Goal: Task Accomplishment & Management: Use online tool/utility

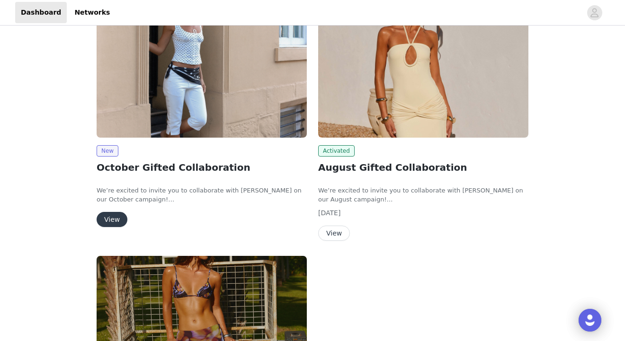
scroll to position [107, 0]
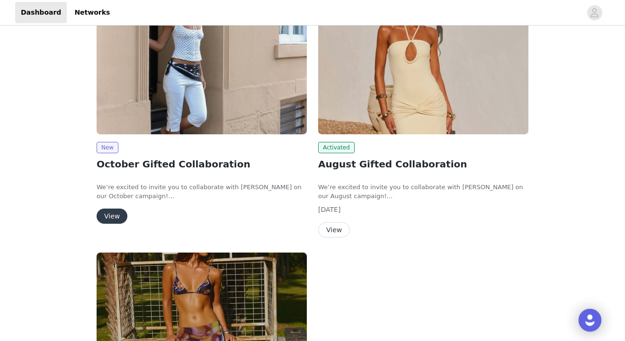
click at [338, 231] on button "View" at bounding box center [334, 229] width 32 height 15
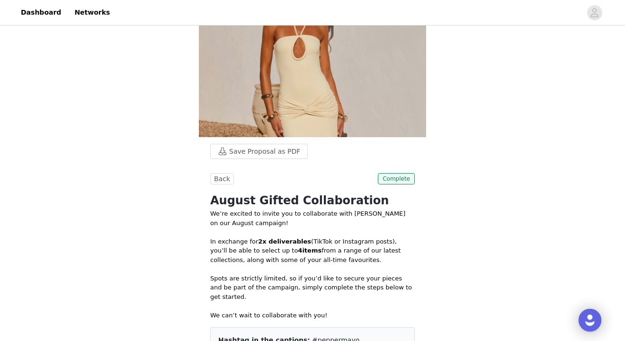
scroll to position [107, 0]
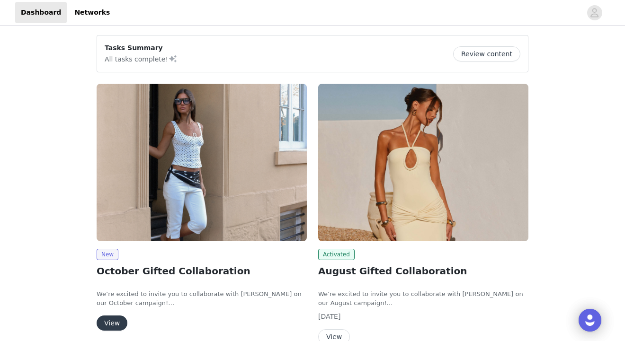
click at [261, 157] on img at bounding box center [202, 163] width 210 height 158
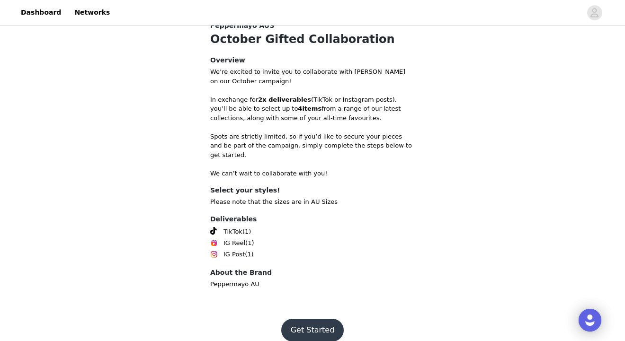
scroll to position [203, 0]
click at [309, 319] on button "Get Started" at bounding box center [312, 330] width 63 height 23
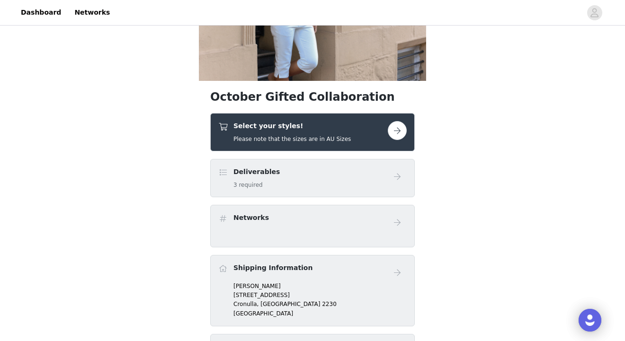
scroll to position [119, 0]
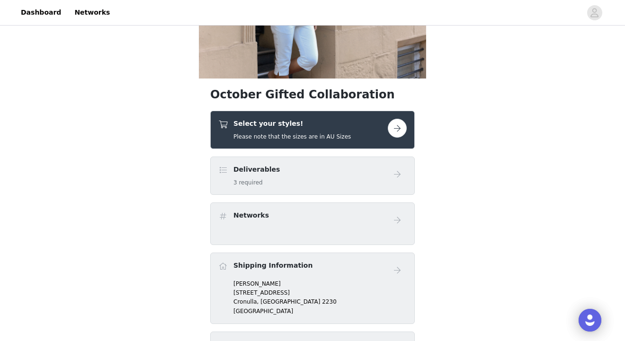
click at [402, 126] on button "button" at bounding box center [397, 128] width 19 height 19
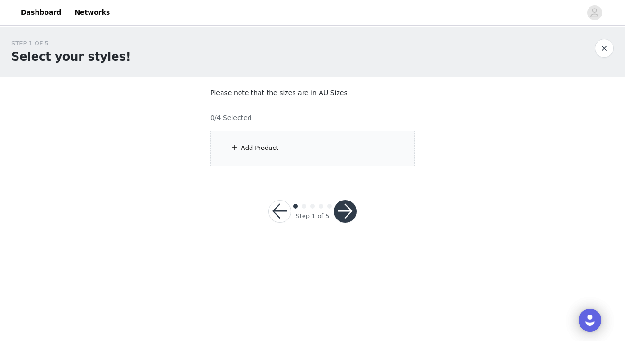
click at [317, 154] on div "Add Product" at bounding box center [312, 148] width 204 height 35
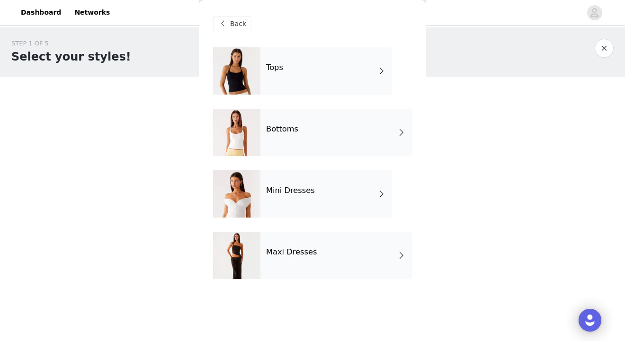
click at [282, 253] on h4 "Maxi Dresses" at bounding box center [291, 252] width 51 height 9
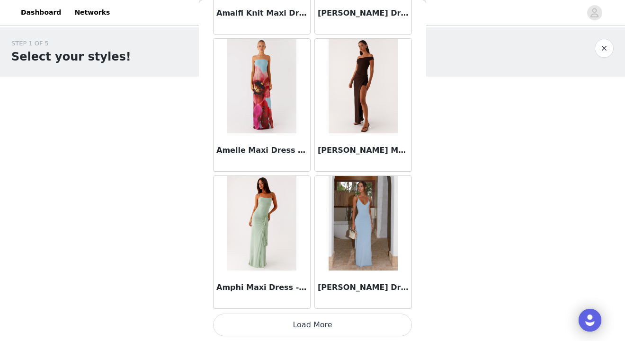
scroll to position [1107, 0]
click at [311, 324] on button "Load More" at bounding box center [312, 325] width 199 height 23
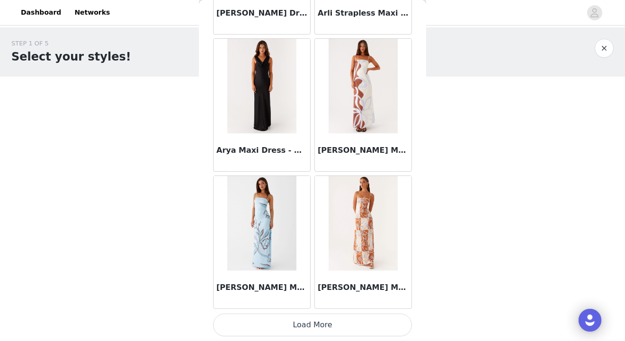
scroll to position [2479, 0]
click at [353, 320] on button "Load More" at bounding box center [312, 325] width 199 height 23
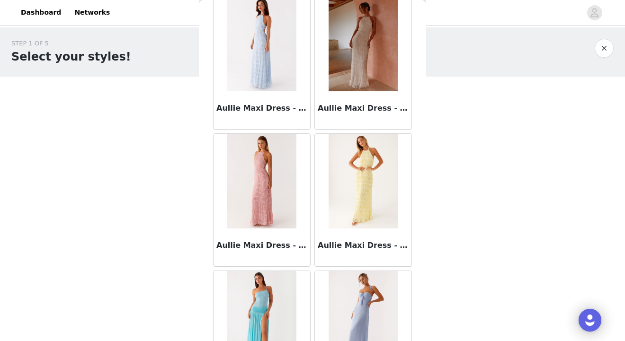
scroll to position [3380, 0]
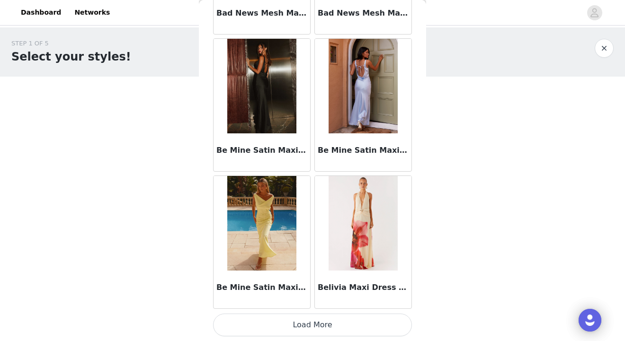
click at [341, 319] on button "Load More" at bounding box center [312, 325] width 199 height 23
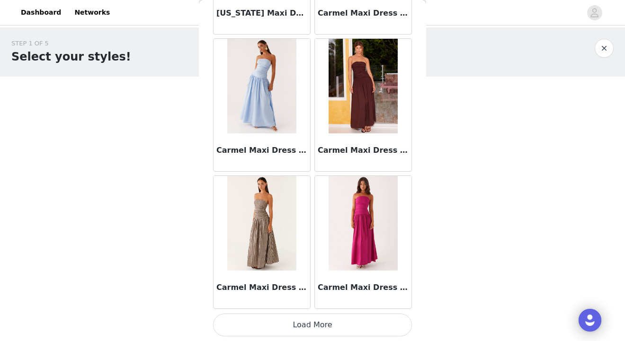
scroll to position [5223, 0]
click at [342, 322] on button "Load More" at bounding box center [312, 325] width 199 height 23
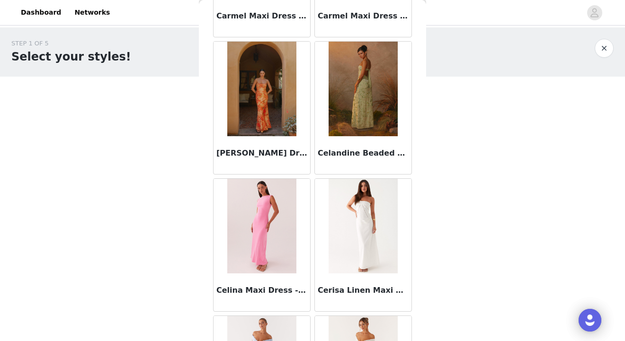
scroll to position [6087, 0]
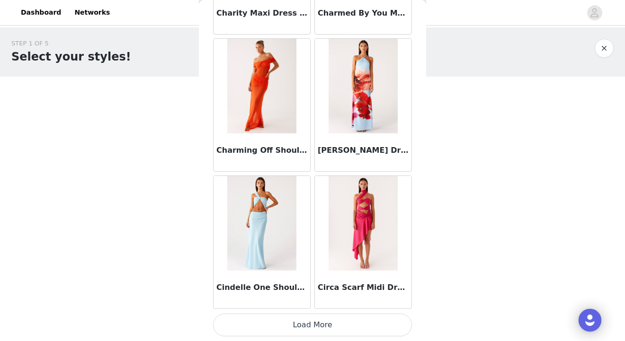
click at [323, 322] on button "Load More" at bounding box center [312, 325] width 199 height 23
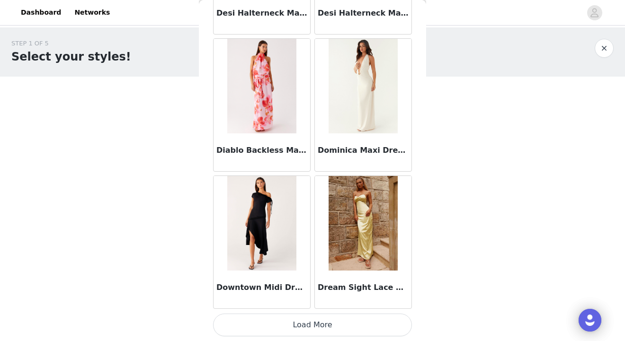
click at [319, 321] on button "Load More" at bounding box center [312, 325] width 199 height 23
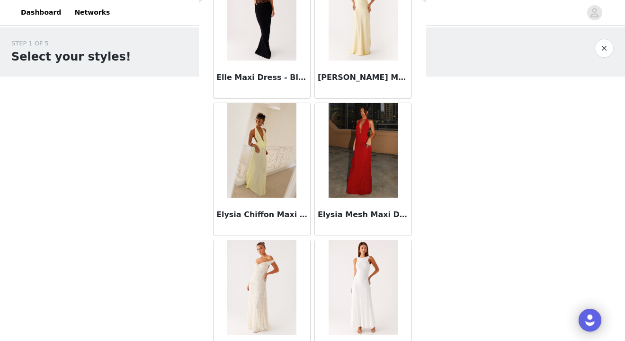
scroll to position [9211, 0]
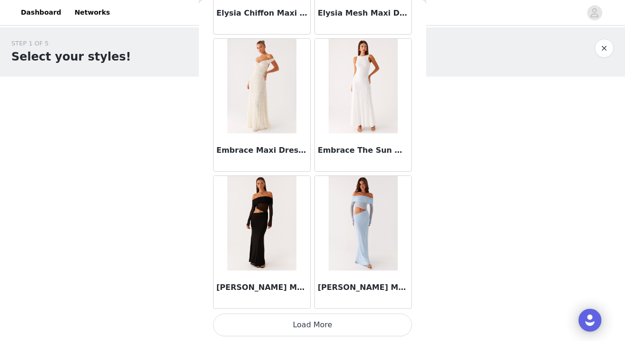
click at [320, 321] on button "Load More" at bounding box center [312, 325] width 199 height 23
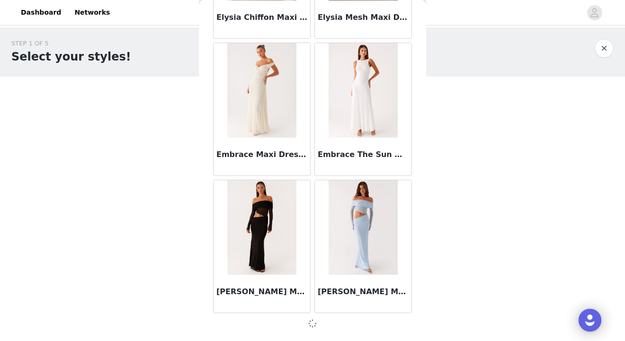
scroll to position [9335, 0]
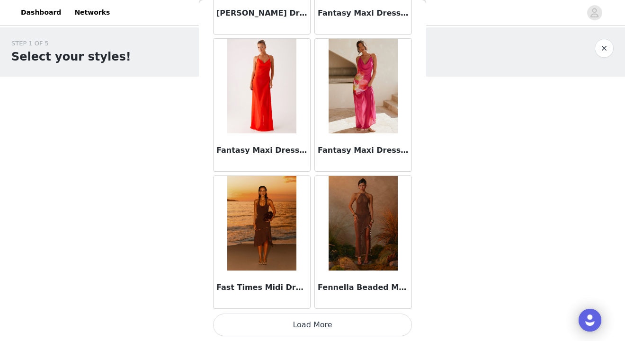
click at [315, 322] on button "Load More" at bounding box center [312, 325] width 199 height 23
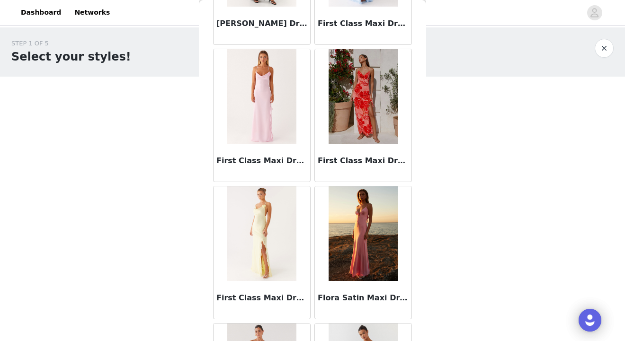
scroll to position [11256, 0]
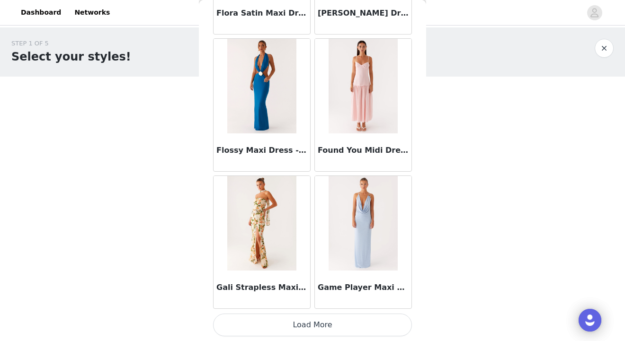
click at [315, 322] on button "Load More" at bounding box center [312, 325] width 199 height 23
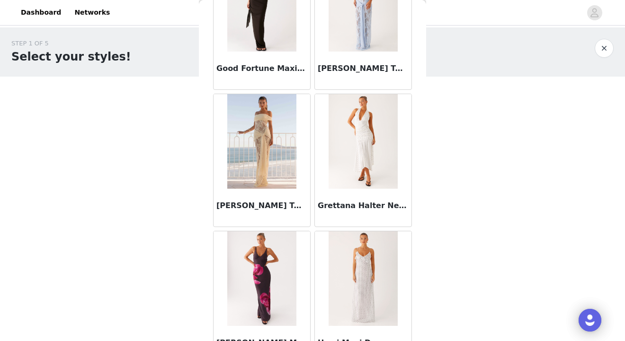
scroll to position [12973, 0]
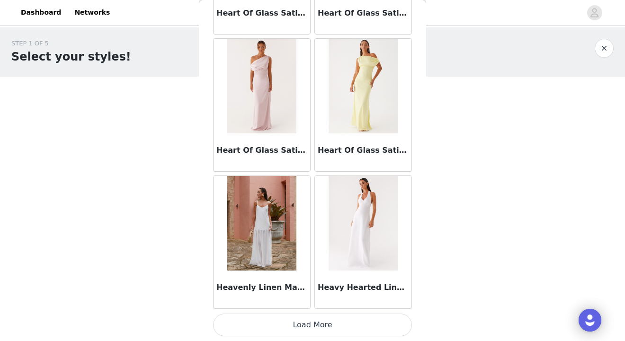
click at [315, 325] on button "Load More" at bounding box center [312, 325] width 199 height 23
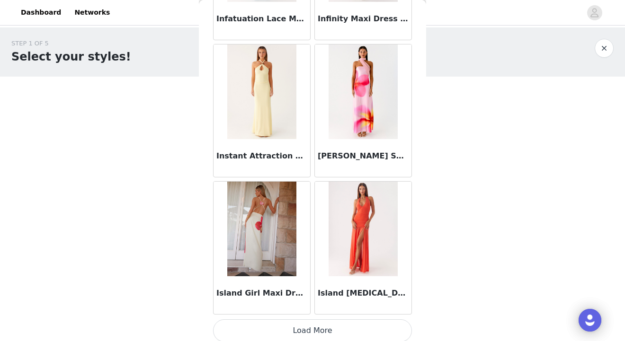
scroll to position [14829, 0]
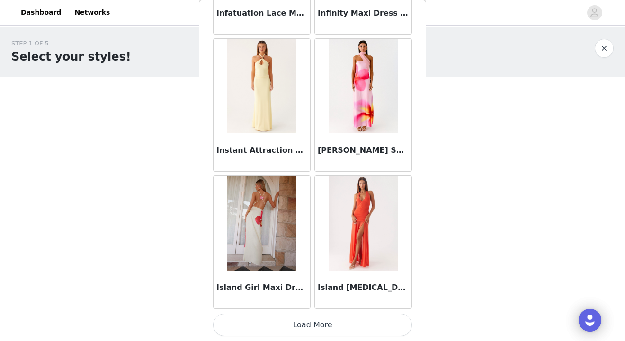
click at [306, 317] on button "Load More" at bounding box center [312, 325] width 199 height 23
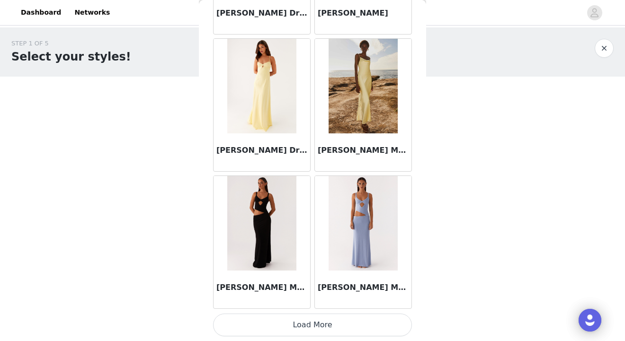
scroll to position [16201, 0]
click at [308, 321] on button "Load More" at bounding box center [312, 325] width 199 height 23
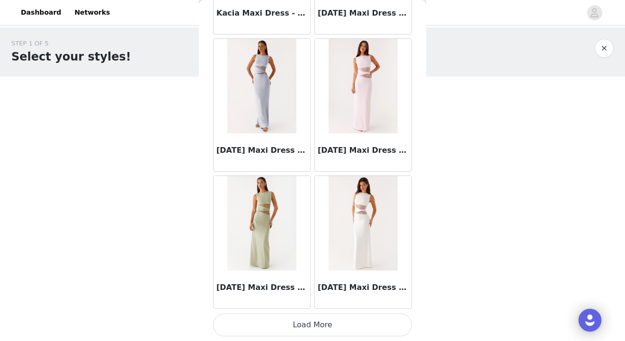
scroll to position [17573, 0]
click at [304, 324] on button "Load More" at bounding box center [312, 325] width 199 height 23
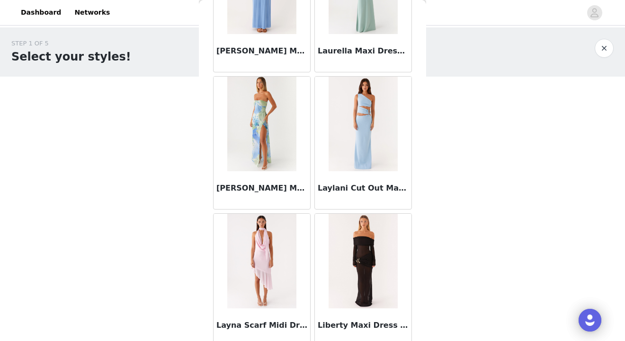
scroll to position [18931, 0]
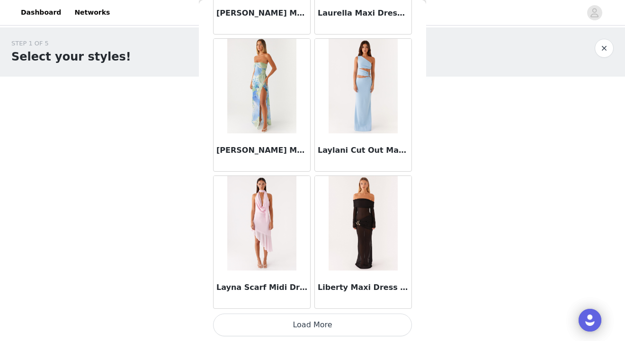
click at [323, 326] on button "Load More" at bounding box center [312, 325] width 199 height 23
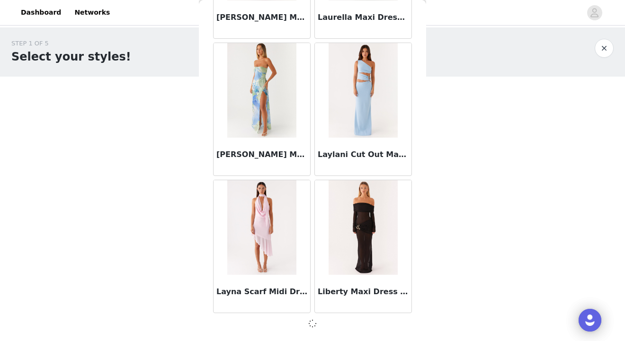
scroll to position [18941, 0]
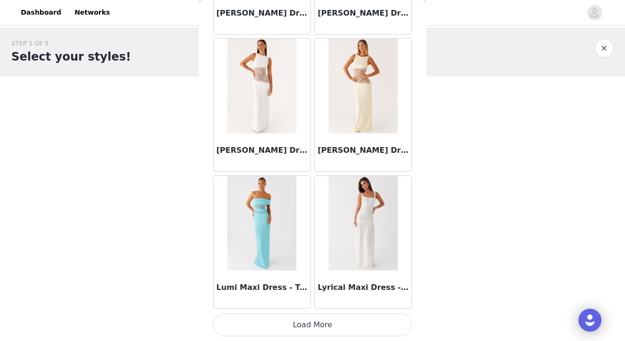
click at [311, 319] on button "Load More" at bounding box center [312, 325] width 199 height 23
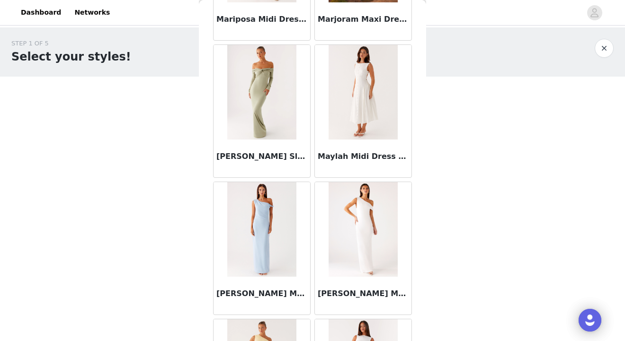
scroll to position [21561, 0]
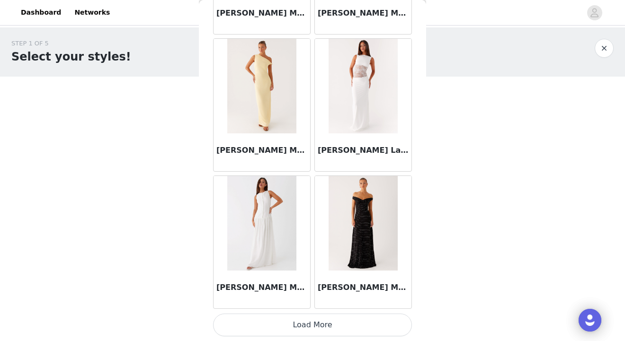
click at [335, 328] on button "Load More" at bounding box center [312, 325] width 199 height 23
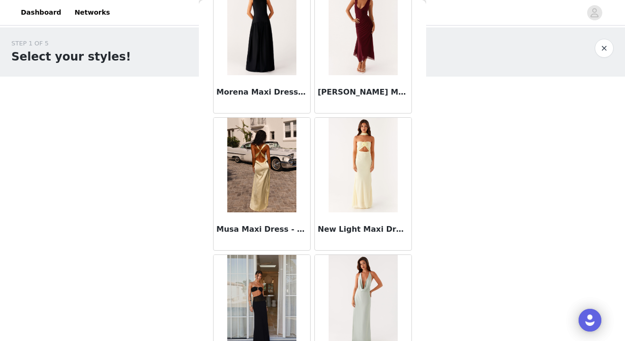
scroll to position [22791, 0]
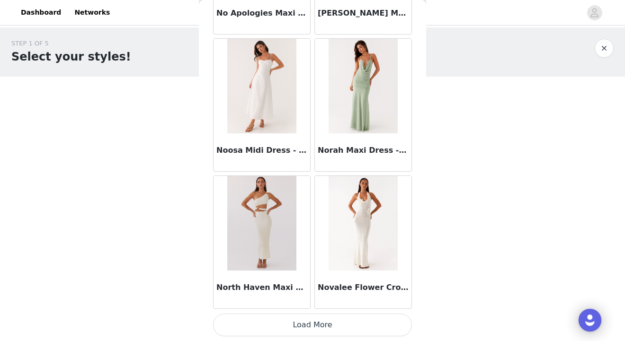
click at [335, 329] on button "Load More" at bounding box center [312, 325] width 199 height 23
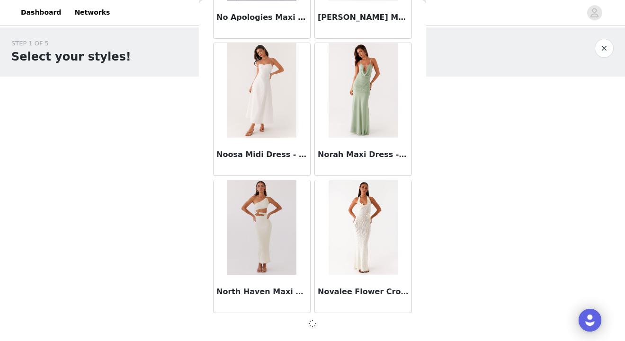
scroll to position [23057, 0]
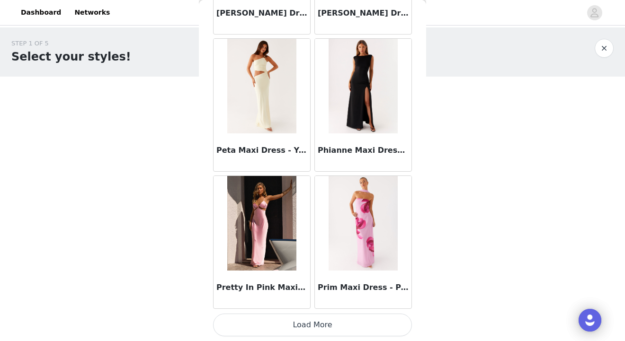
click at [320, 322] on button "Load More" at bounding box center [312, 325] width 199 height 23
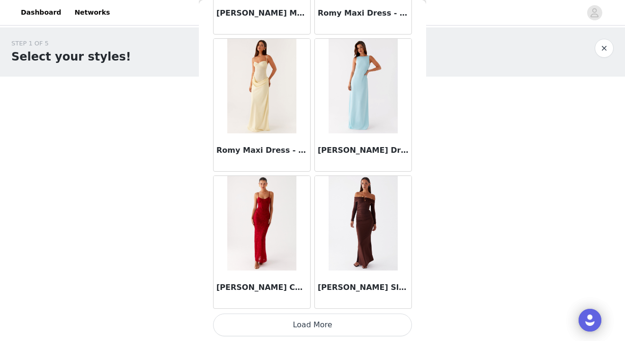
scroll to position [25806, 0]
click at [305, 325] on button "Load More" at bounding box center [312, 325] width 199 height 23
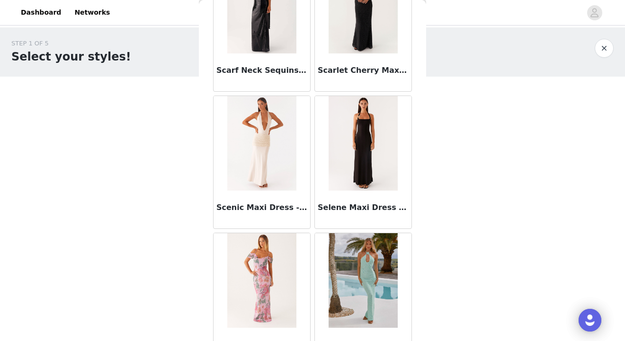
scroll to position [27133, 0]
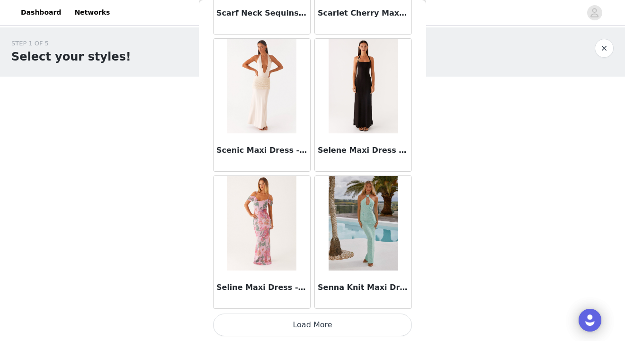
click at [279, 325] on button "Load More" at bounding box center [312, 325] width 199 height 23
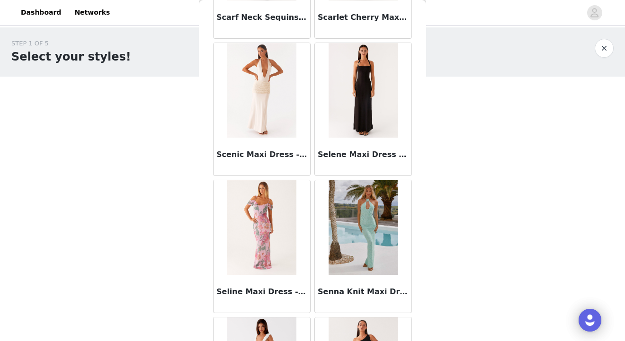
scroll to position [27157, 0]
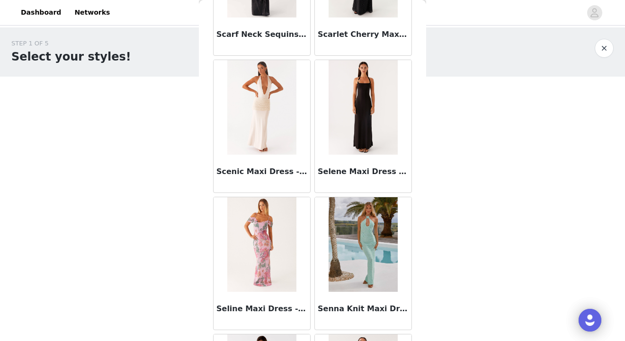
click at [355, 138] on img at bounding box center [362, 107] width 69 height 95
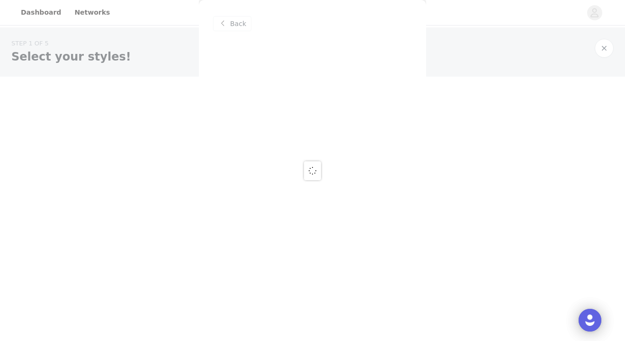
scroll to position [0, 0]
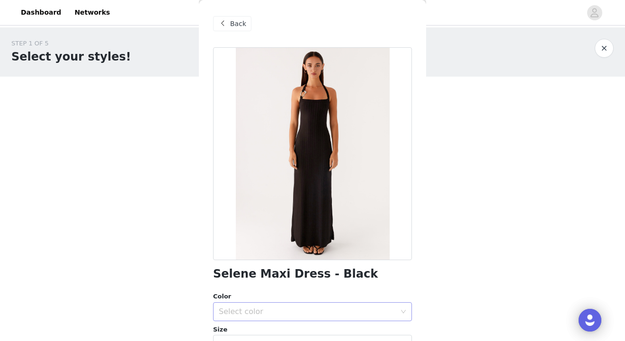
click at [267, 307] on div "Select color" at bounding box center [307, 311] width 177 height 9
click at [253, 326] on li "Black" at bounding box center [312, 328] width 199 height 15
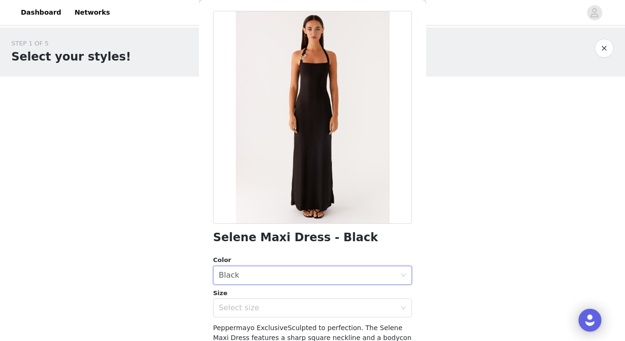
scroll to position [74, 0]
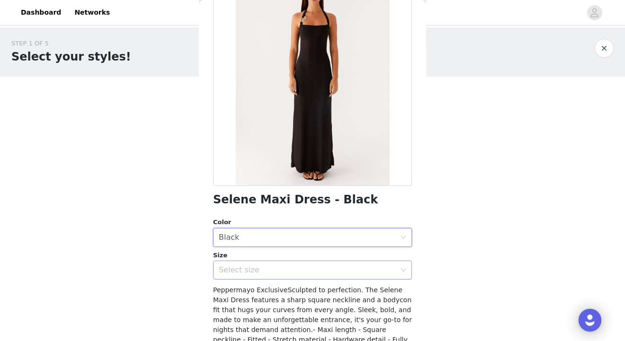
click at [297, 265] on div "Select size" at bounding box center [307, 269] width 177 height 9
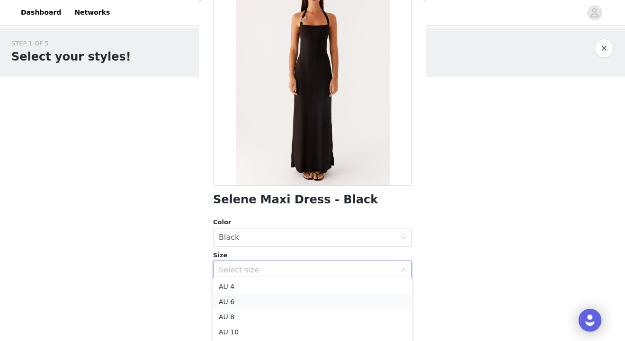
click at [283, 306] on li "AU 6" at bounding box center [312, 301] width 199 height 15
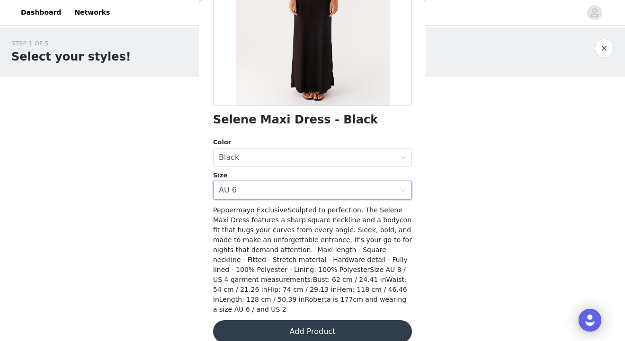
scroll to position [153, 0]
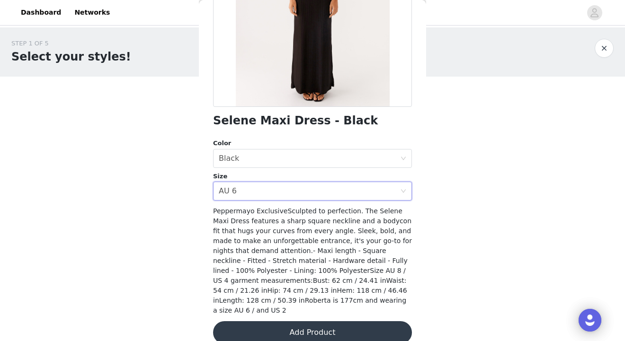
click at [314, 326] on button "Add Product" at bounding box center [312, 332] width 199 height 23
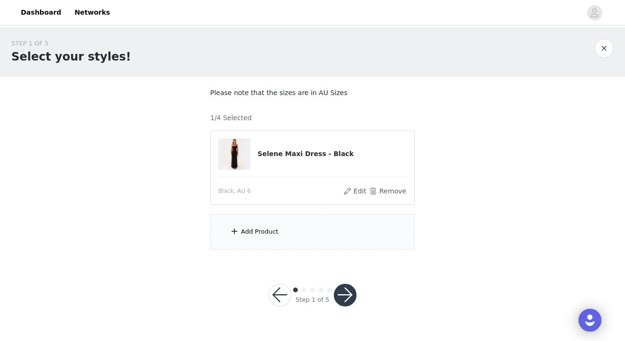
click at [309, 227] on div "Add Product" at bounding box center [312, 231] width 204 height 35
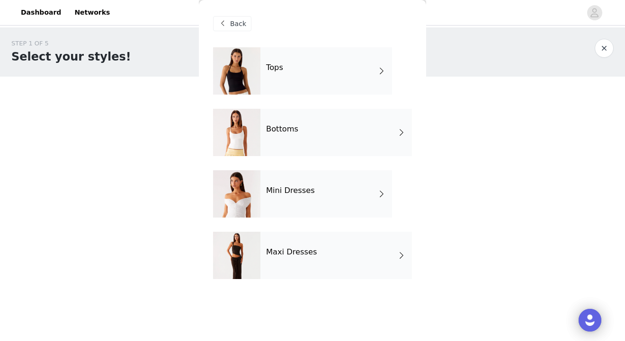
click at [306, 186] on h4 "Mini Dresses" at bounding box center [290, 190] width 49 height 9
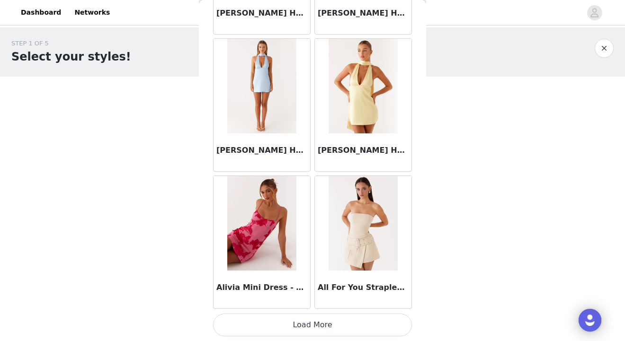
scroll to position [1107, 0]
click at [301, 329] on button "Load More" at bounding box center [312, 325] width 199 height 23
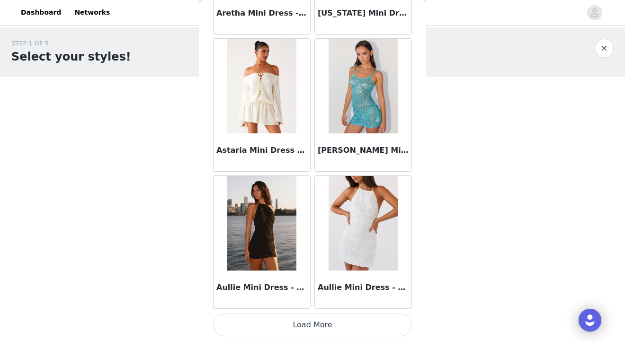
scroll to position [2479, 0]
click at [320, 320] on button "Load More" at bounding box center [312, 325] width 199 height 23
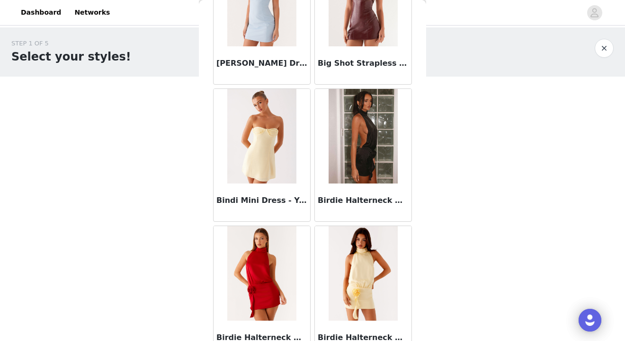
scroll to position [3808, 0]
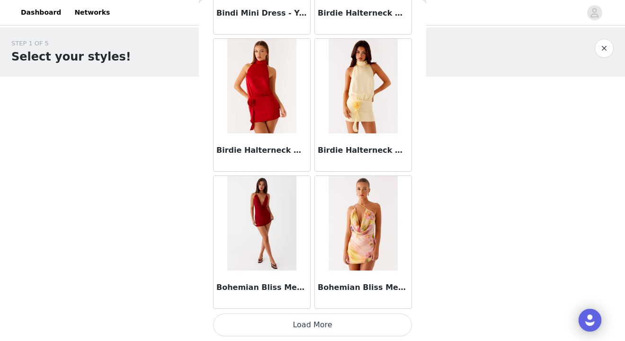
click at [343, 320] on button "Load More" at bounding box center [312, 325] width 199 height 23
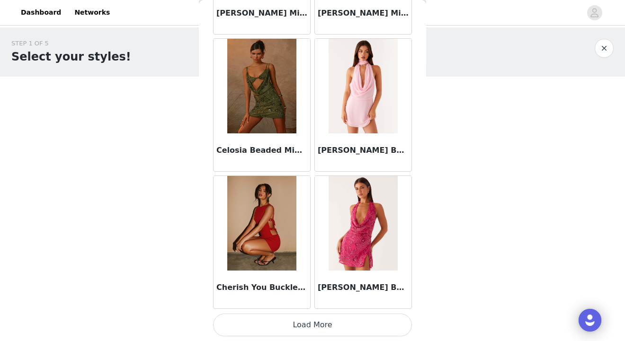
scroll to position [5223, 0]
click at [309, 322] on button "Load More" at bounding box center [312, 325] width 199 height 23
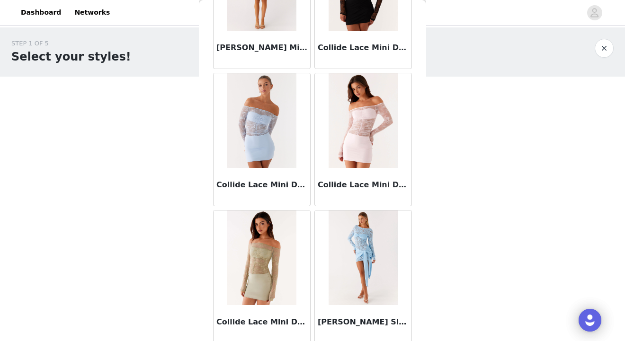
scroll to position [5746, 0]
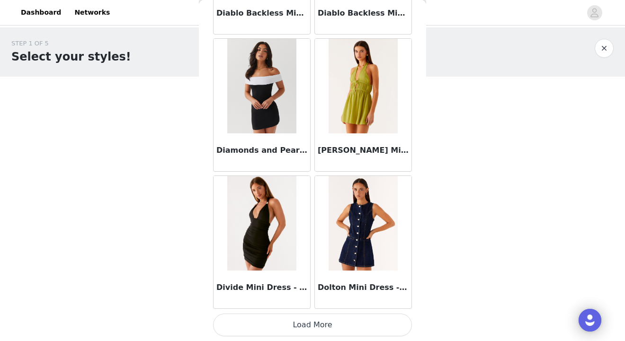
click at [317, 321] on button "Load More" at bounding box center [312, 325] width 199 height 23
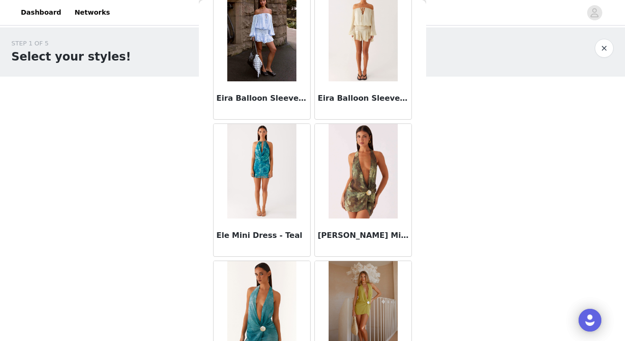
scroll to position [7235, 0]
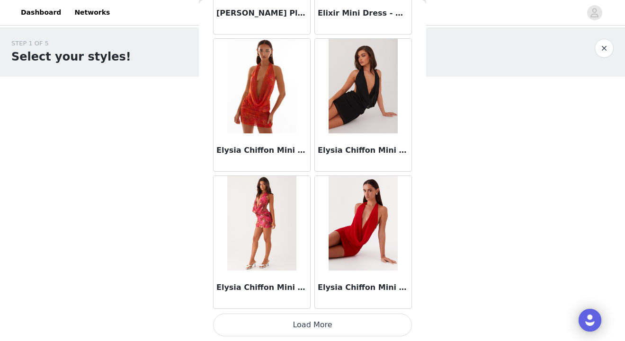
click at [322, 324] on button "Load More" at bounding box center [312, 325] width 199 height 23
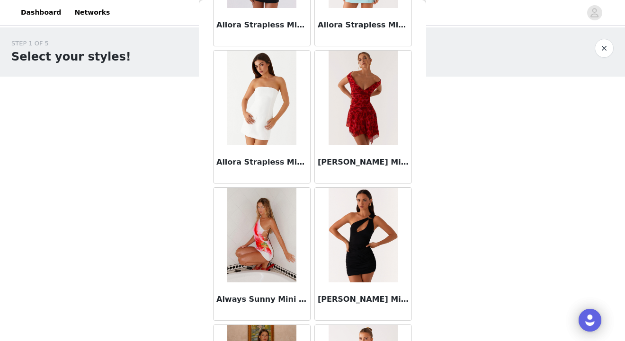
scroll to position [1499, 0]
